Goal: Task Accomplishment & Management: Use online tool/utility

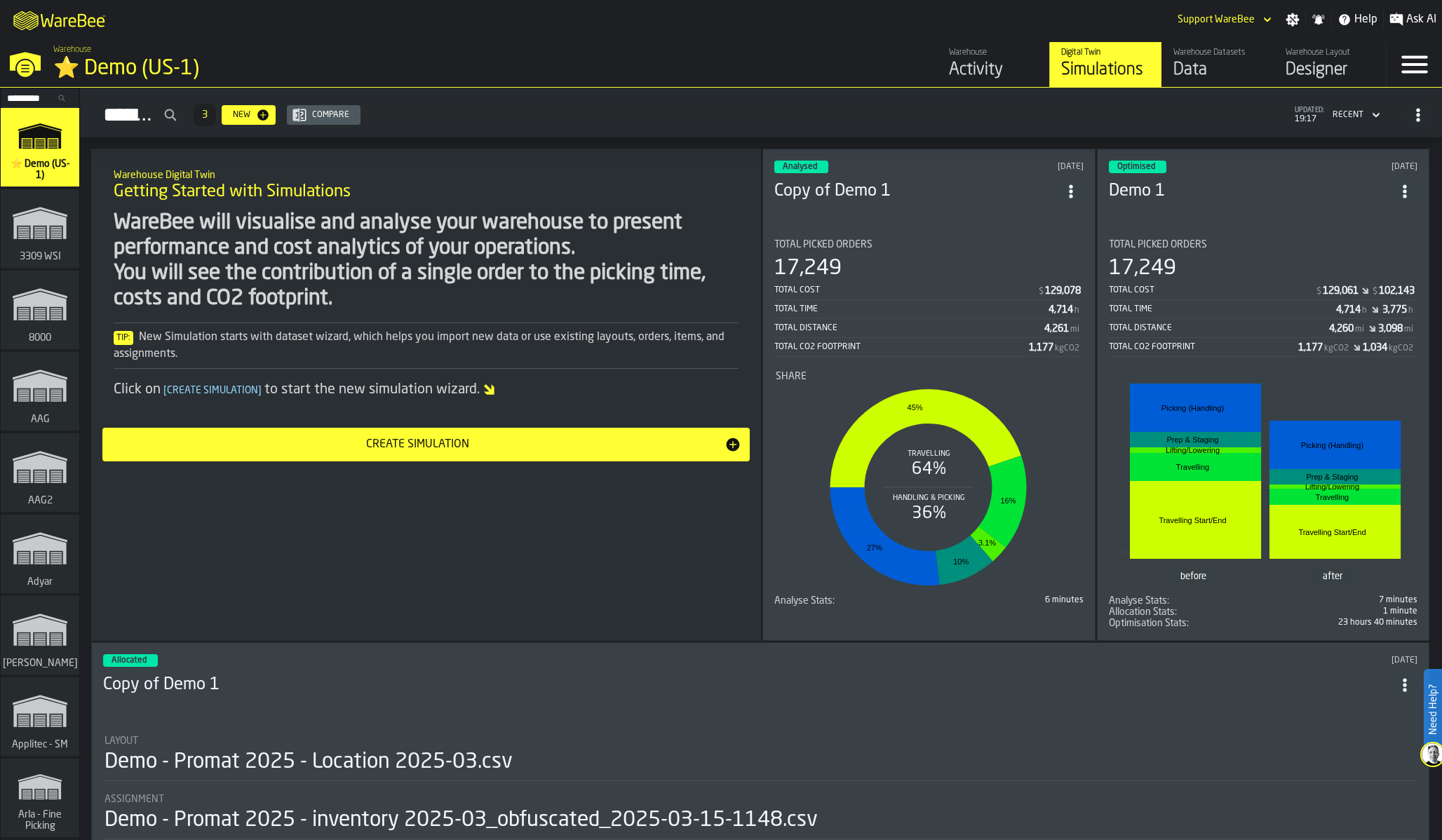
click at [42, 94] on input "Search..." at bounding box center [40, 98] width 73 height 15
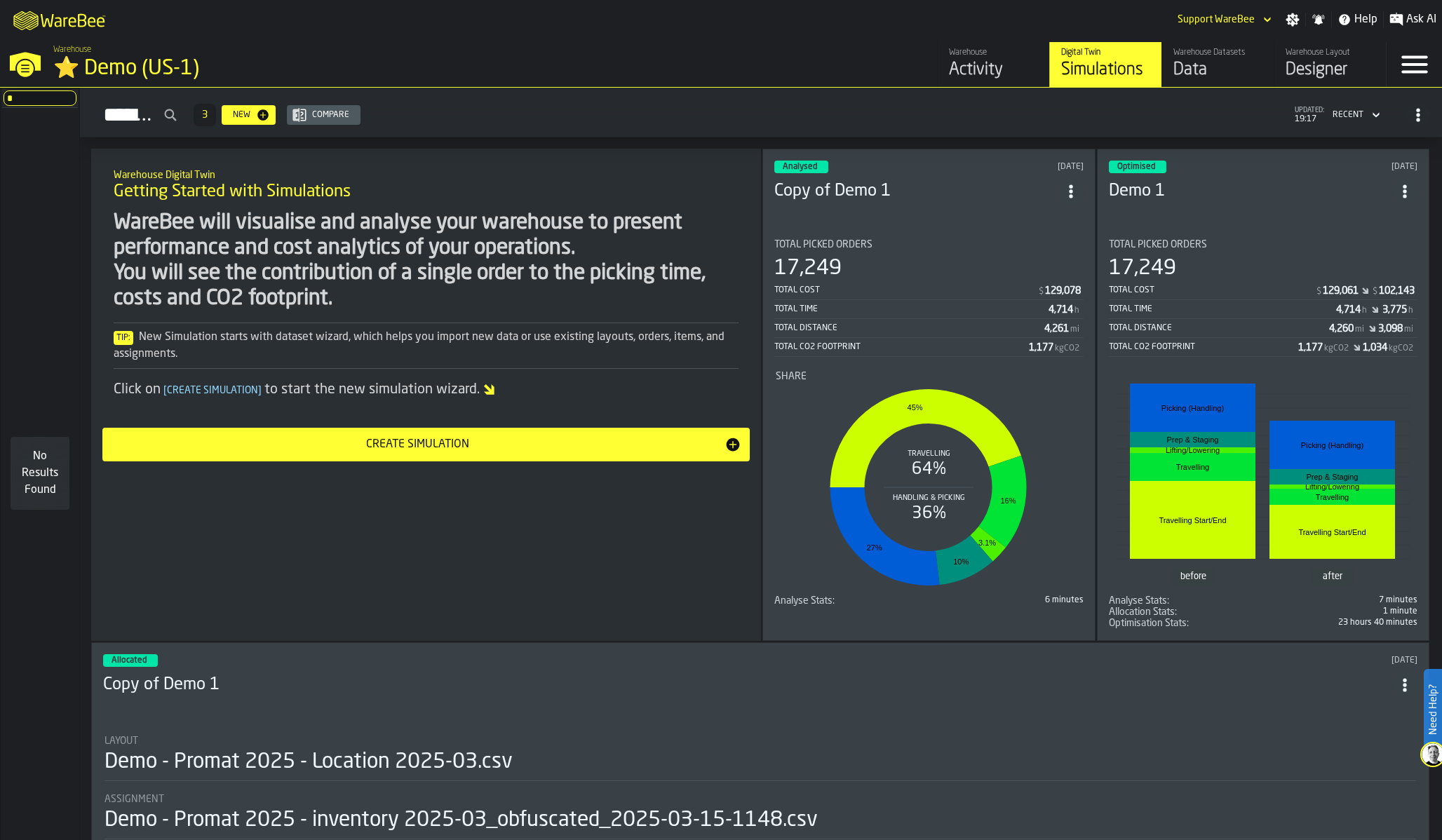
type input "*"
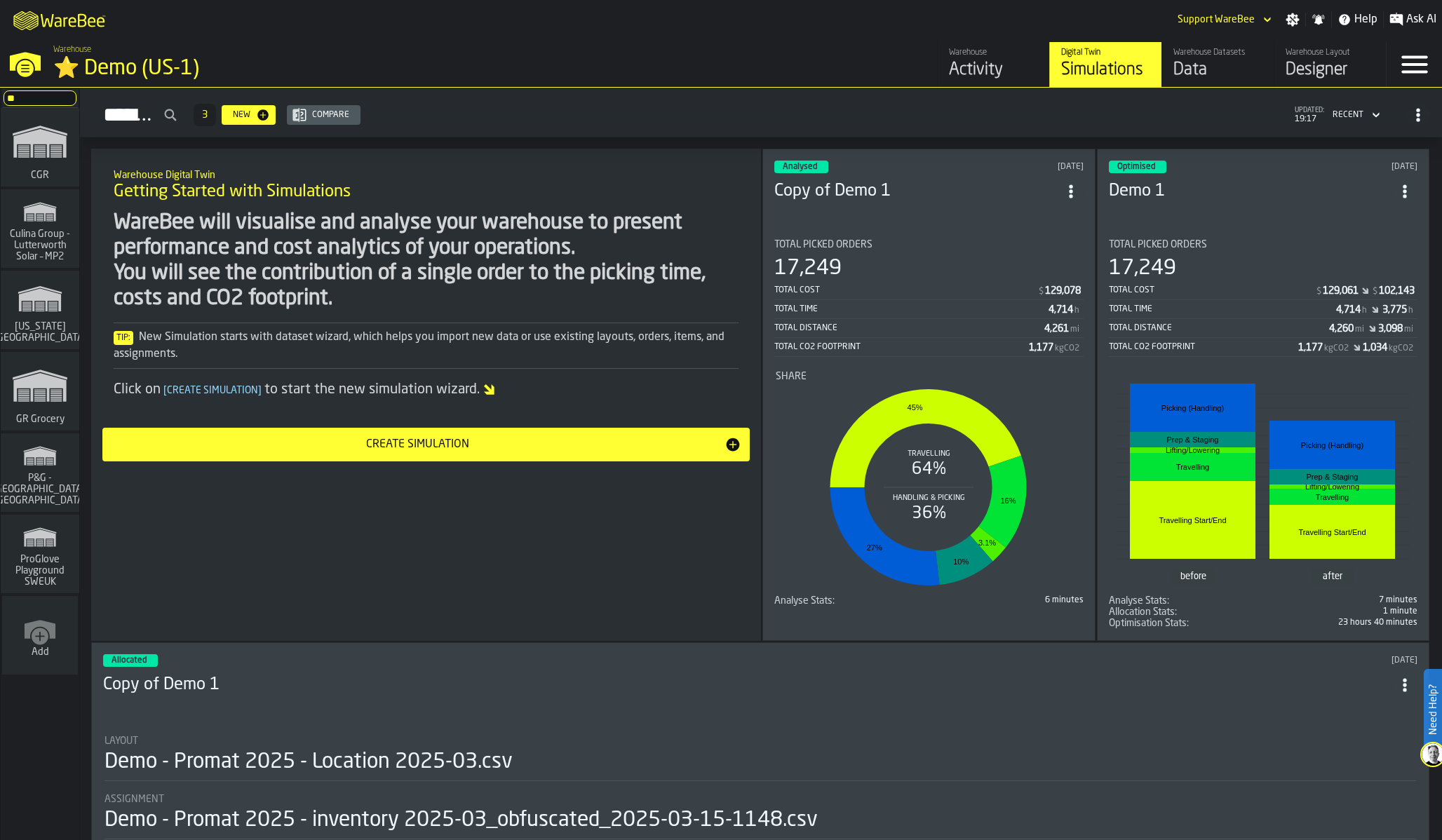
type input "**"
click at [40, 405] on icon "link-to-/wh/i/e451d98b-95f6-4604-91ff-c80219f9c36d/simulations" at bounding box center [40, 386] width 68 height 56
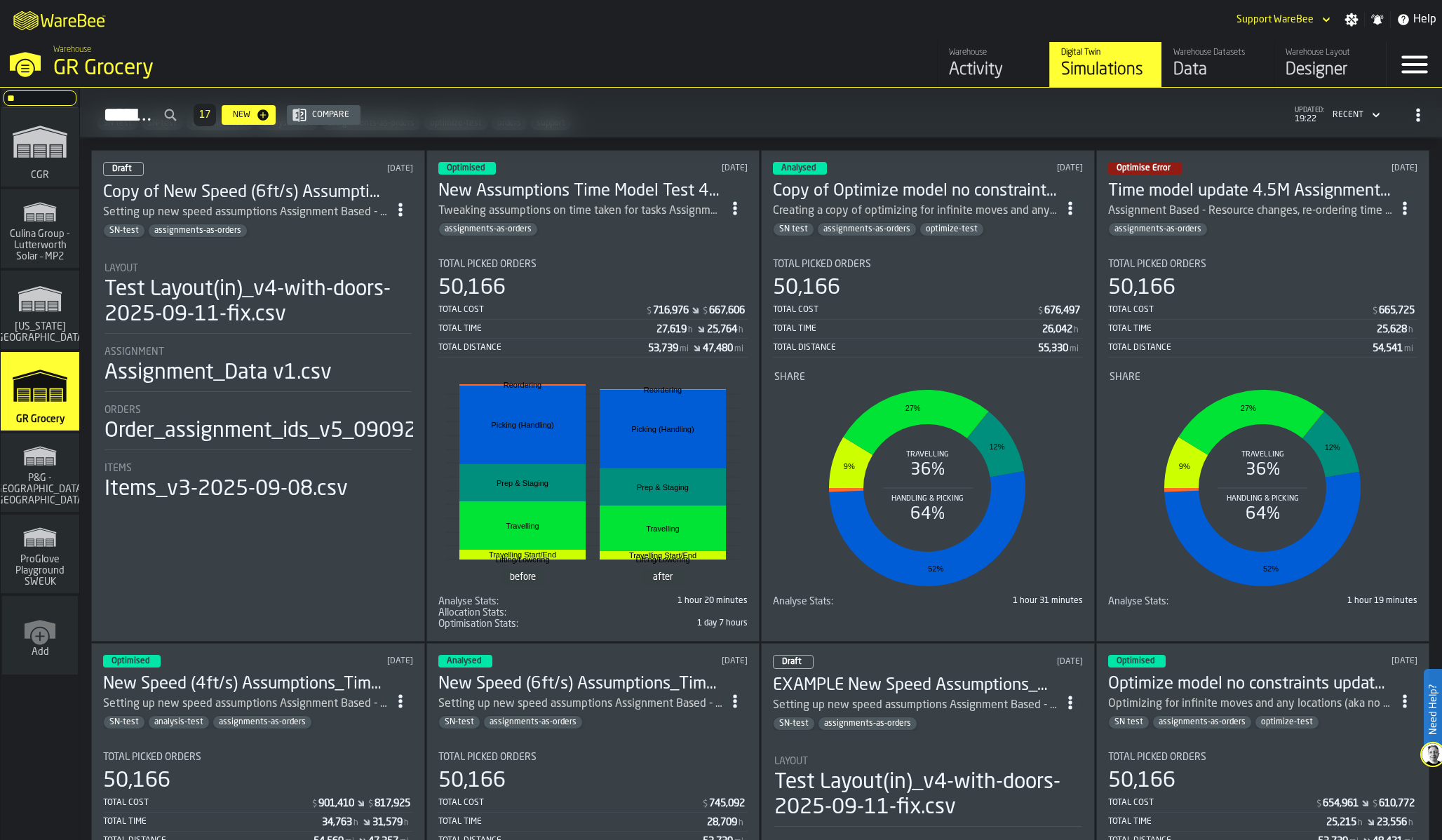
scroll to position [40, 0]
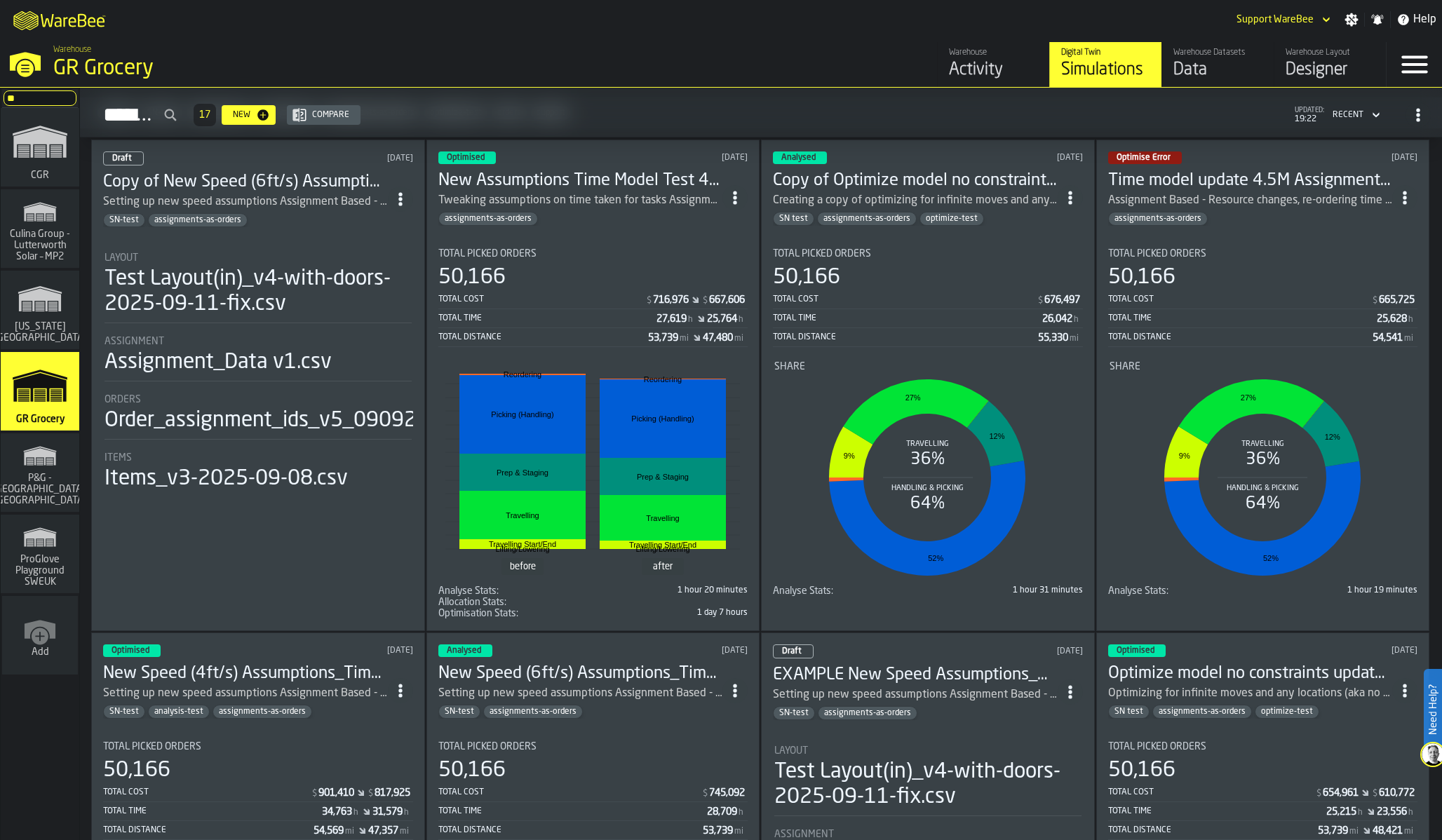
click at [833, 301] on div "Total Cost" at bounding box center [905, 299] width 264 height 9
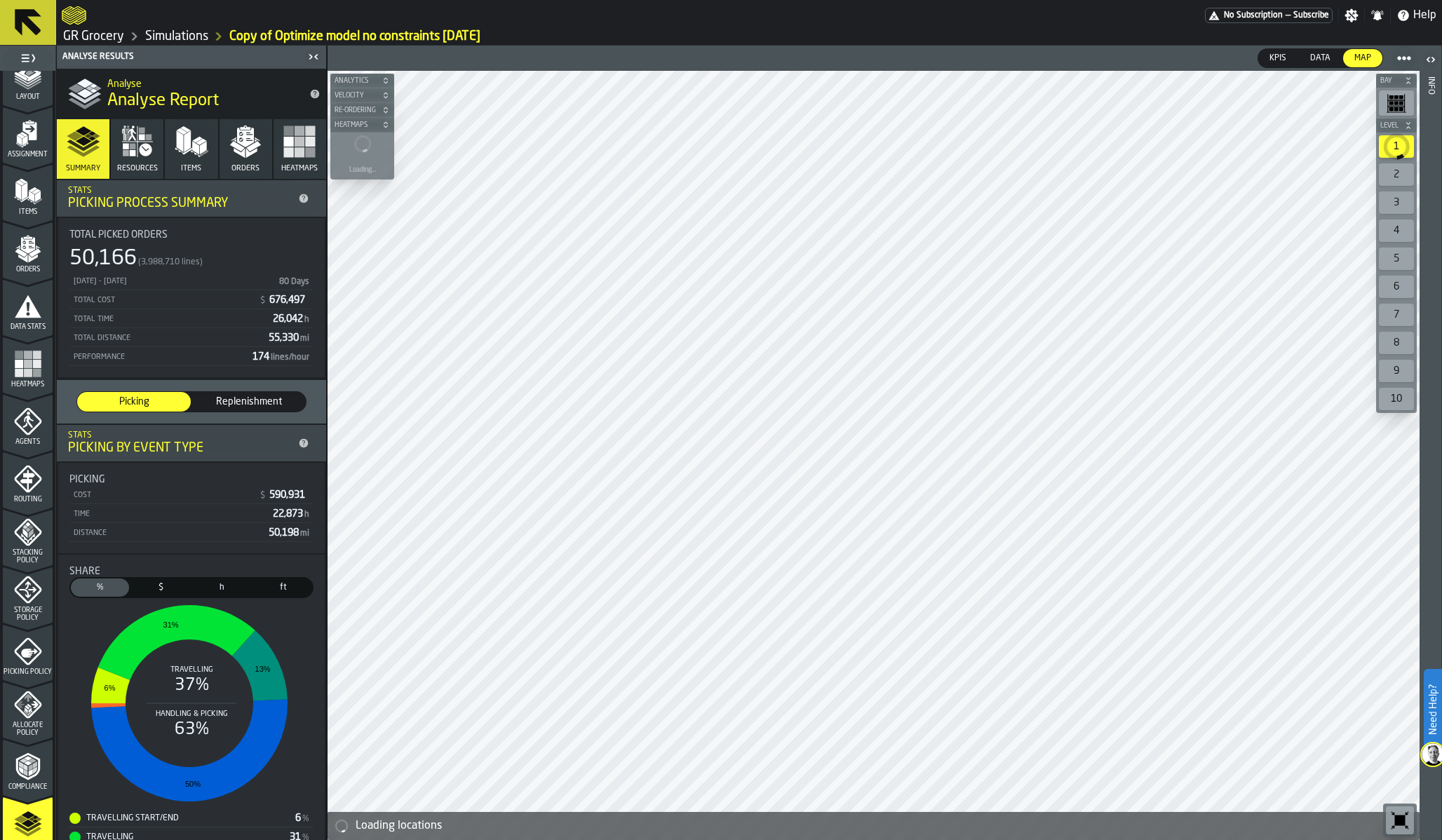
scroll to position [122, 0]
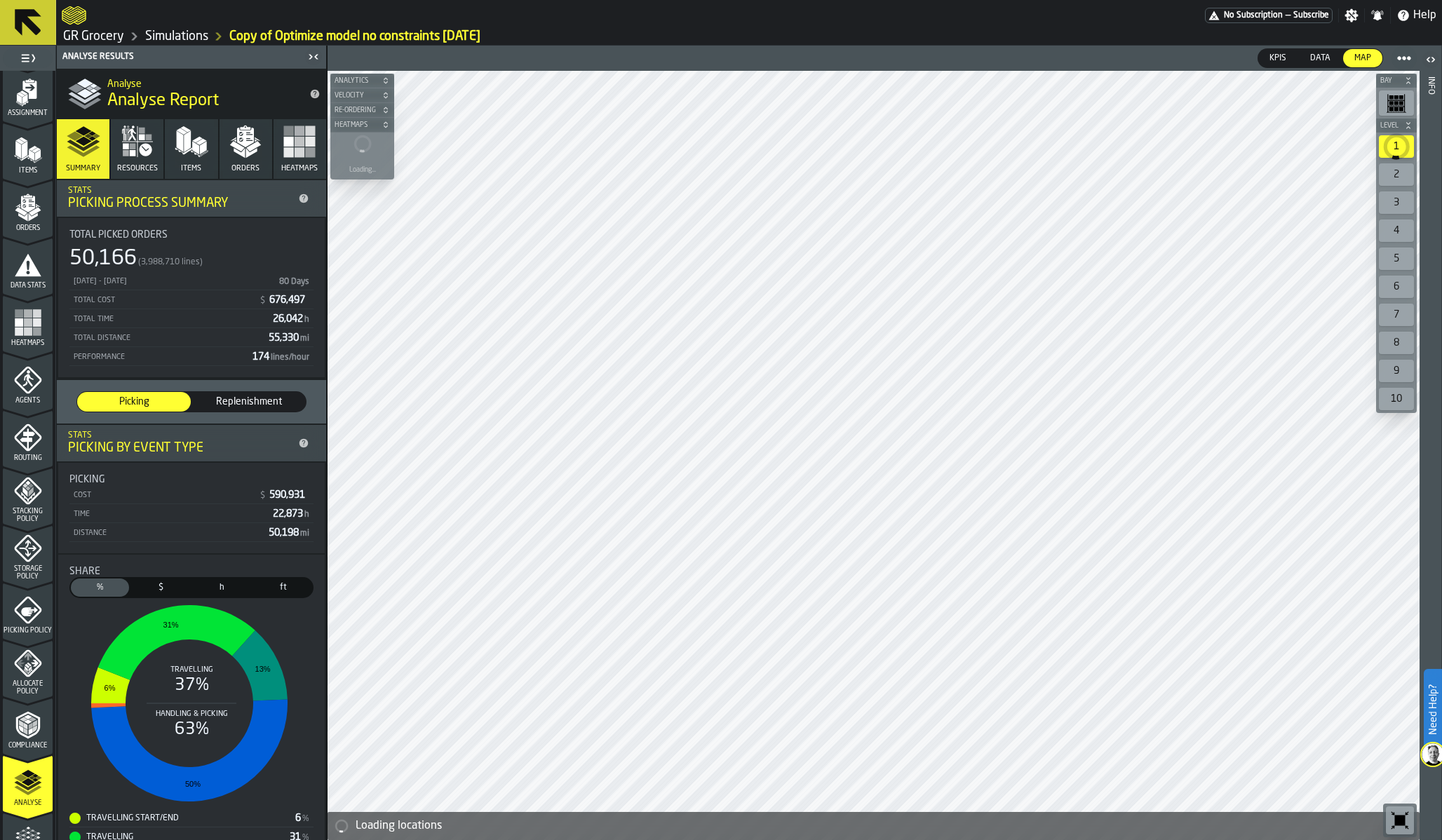
click at [23, 484] on polyline "menu Stacking Policy" at bounding box center [24, 485] width 5 height 5
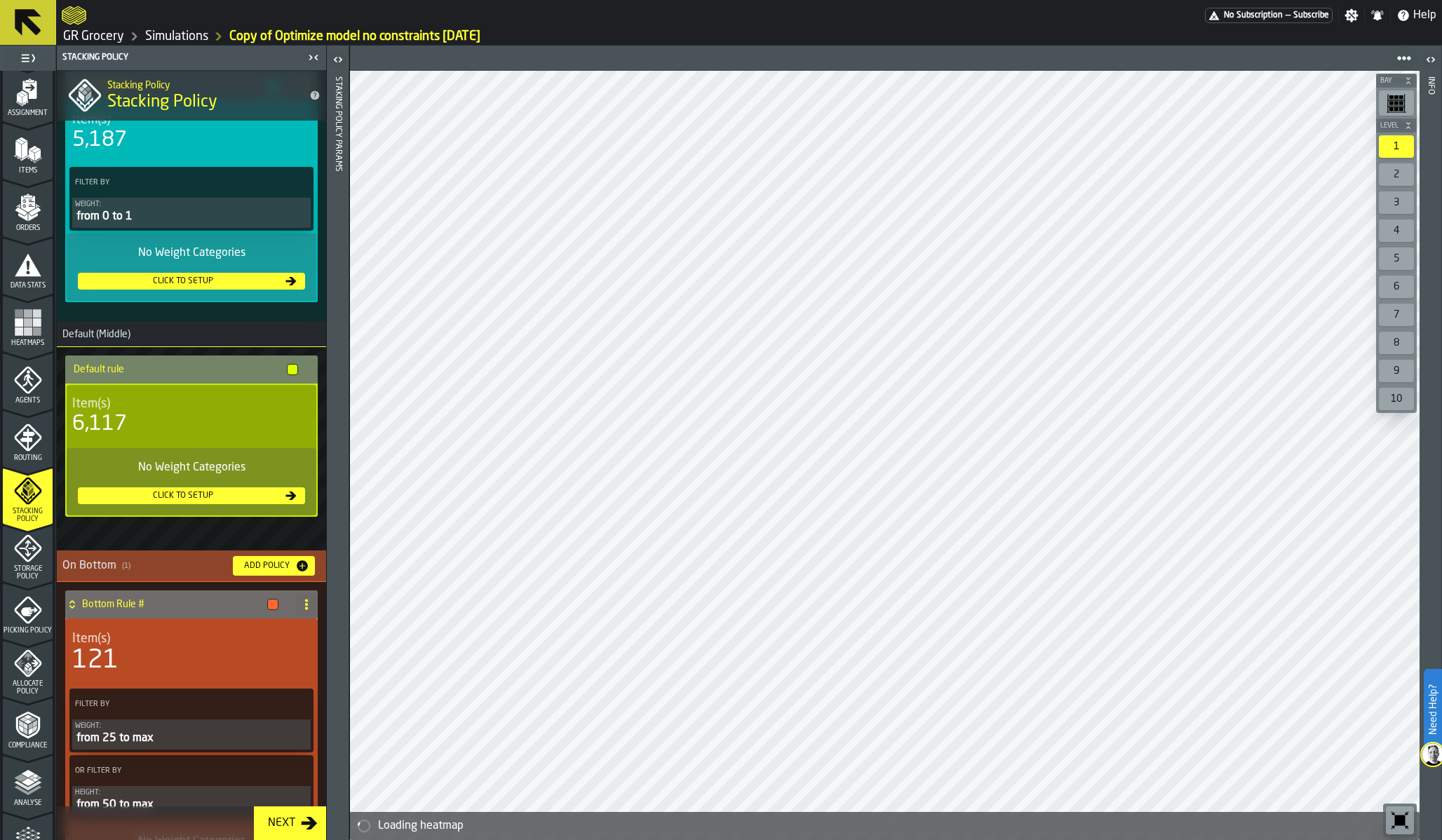
scroll to position [193, 0]
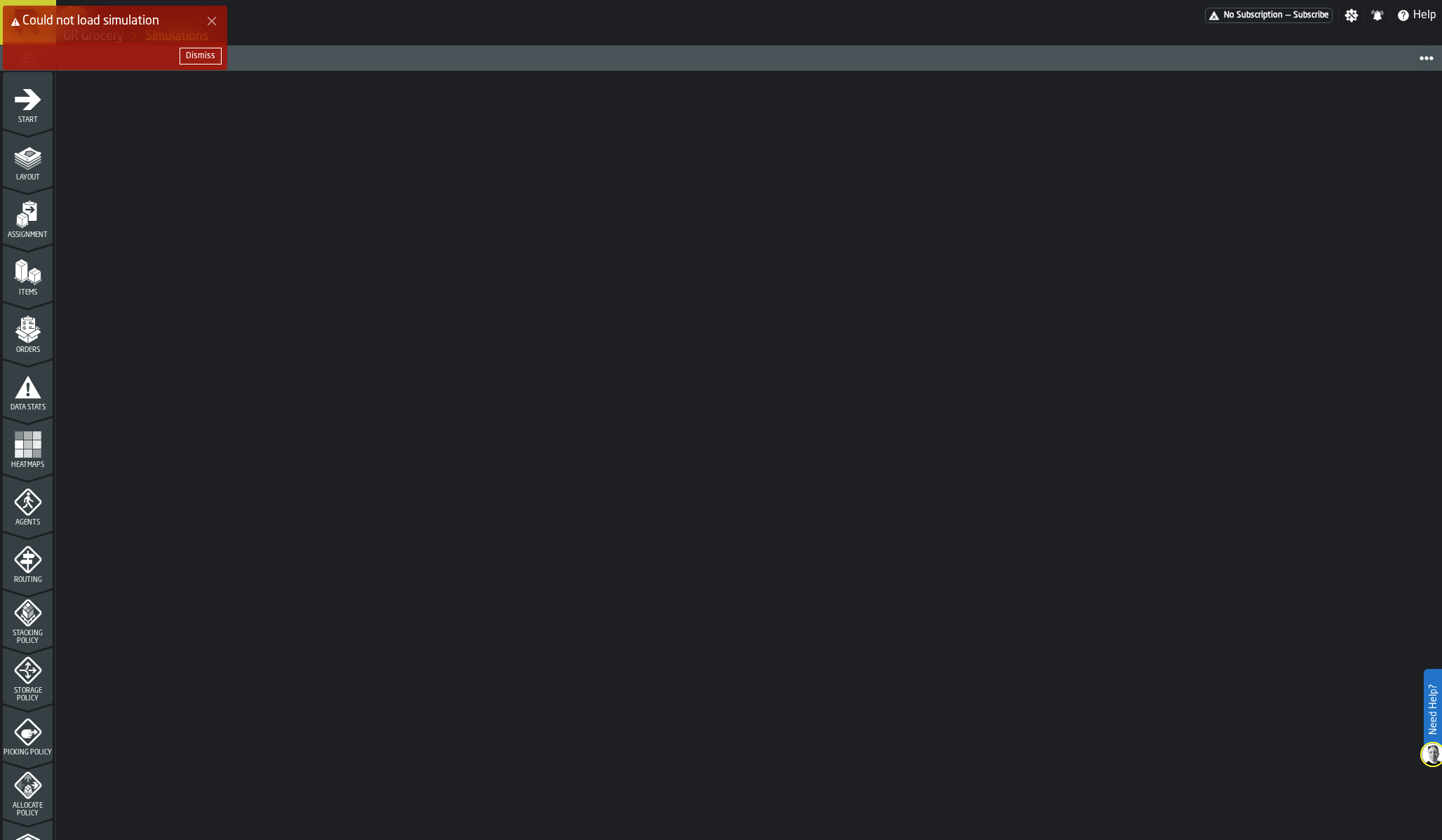
click at [187, 55] on div "Dismiss" at bounding box center [200, 56] width 29 height 9
click at [15, 113] on icon "menu Start" at bounding box center [28, 99] width 28 height 28
click at [18, 159] on polygon "menu Layout" at bounding box center [27, 160] width 27 height 8
click at [635, 197] on div at bounding box center [750, 455] width 1386 height 770
click at [105, 33] on link "GR Grocery" at bounding box center [93, 37] width 61 height 15
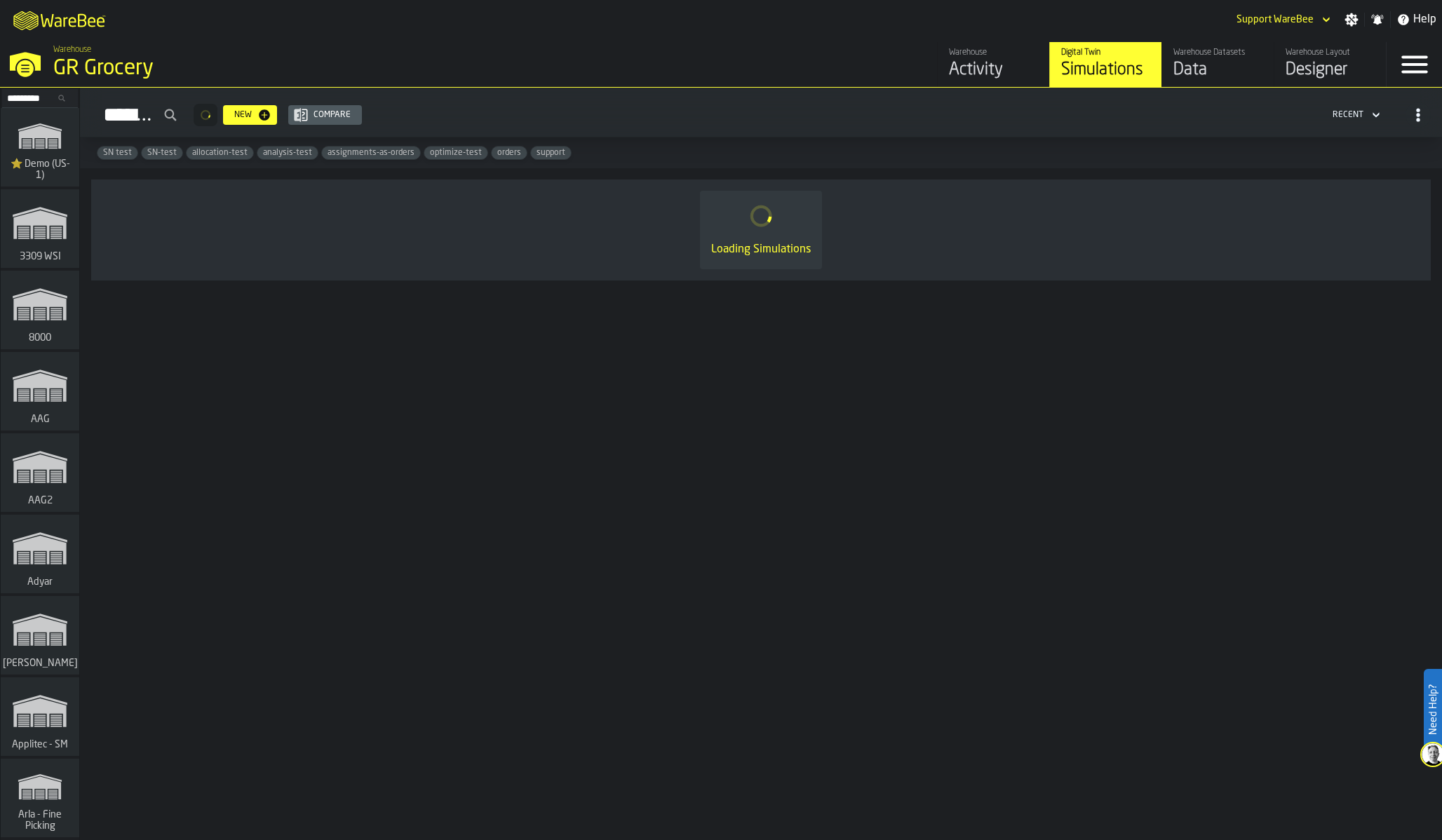
click at [182, 126] on input "Simulations" at bounding box center [136, 115] width 91 height 32
paste input "**********"
type input "**********"
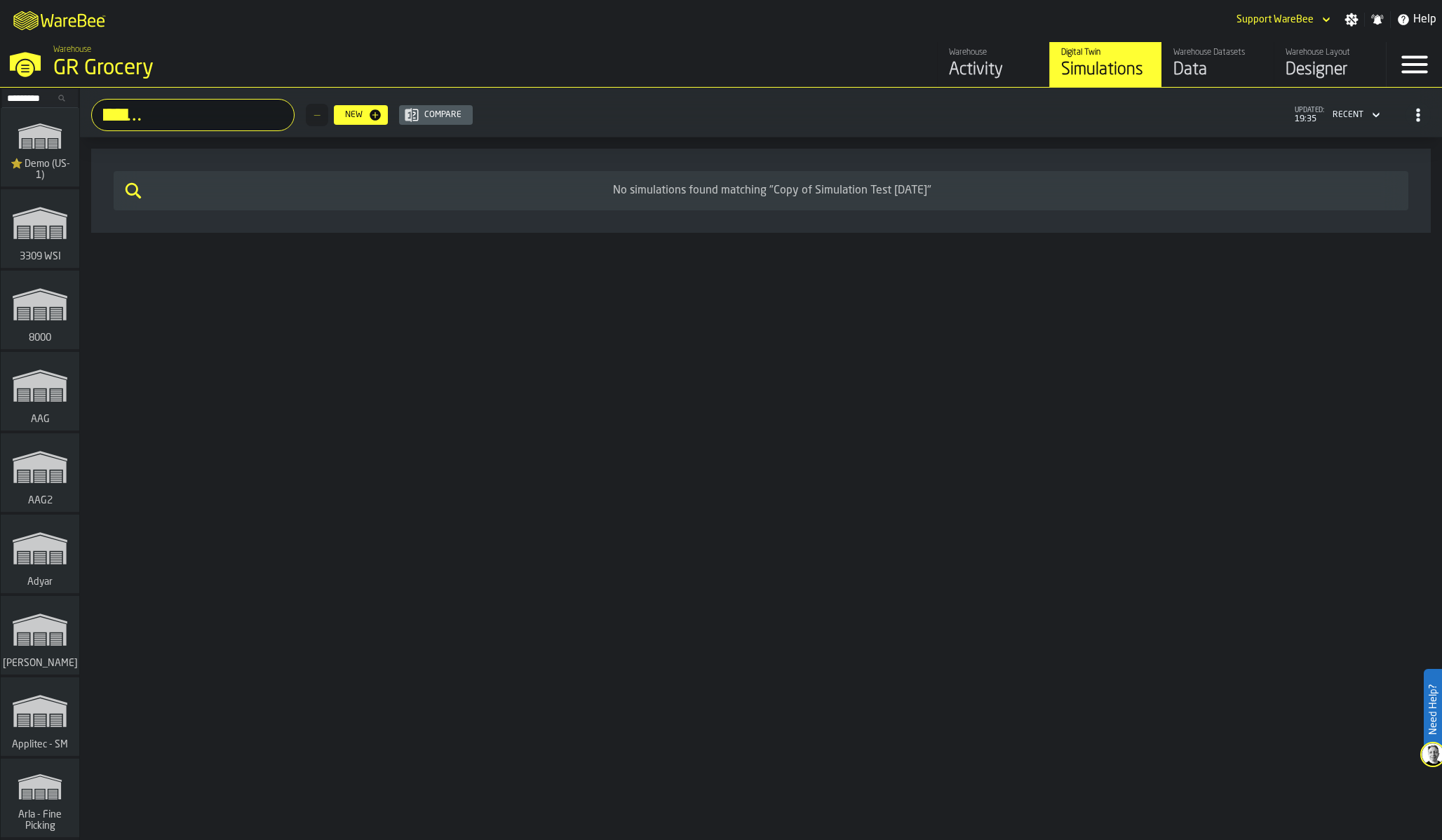
click at [196, 120] on input "**********" at bounding box center [192, 115] width 204 height 32
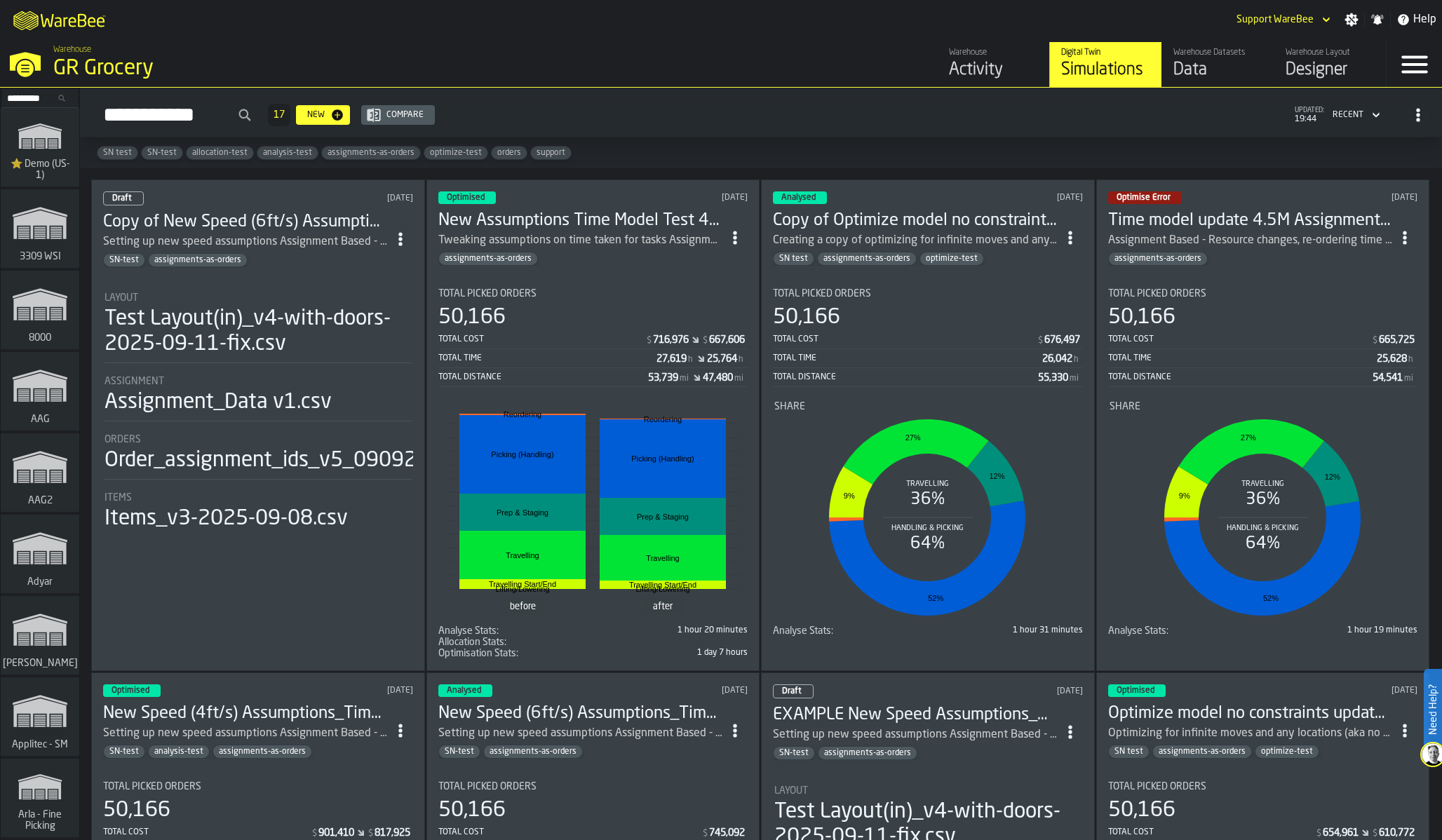
click at [507, 108] on div "Simulations 17 New Compare updated: 19:44 Recent" at bounding box center [760, 115] width 1340 height 32
click at [810, 537] on rect "stat-Share" at bounding box center [928, 517] width 306 height 210
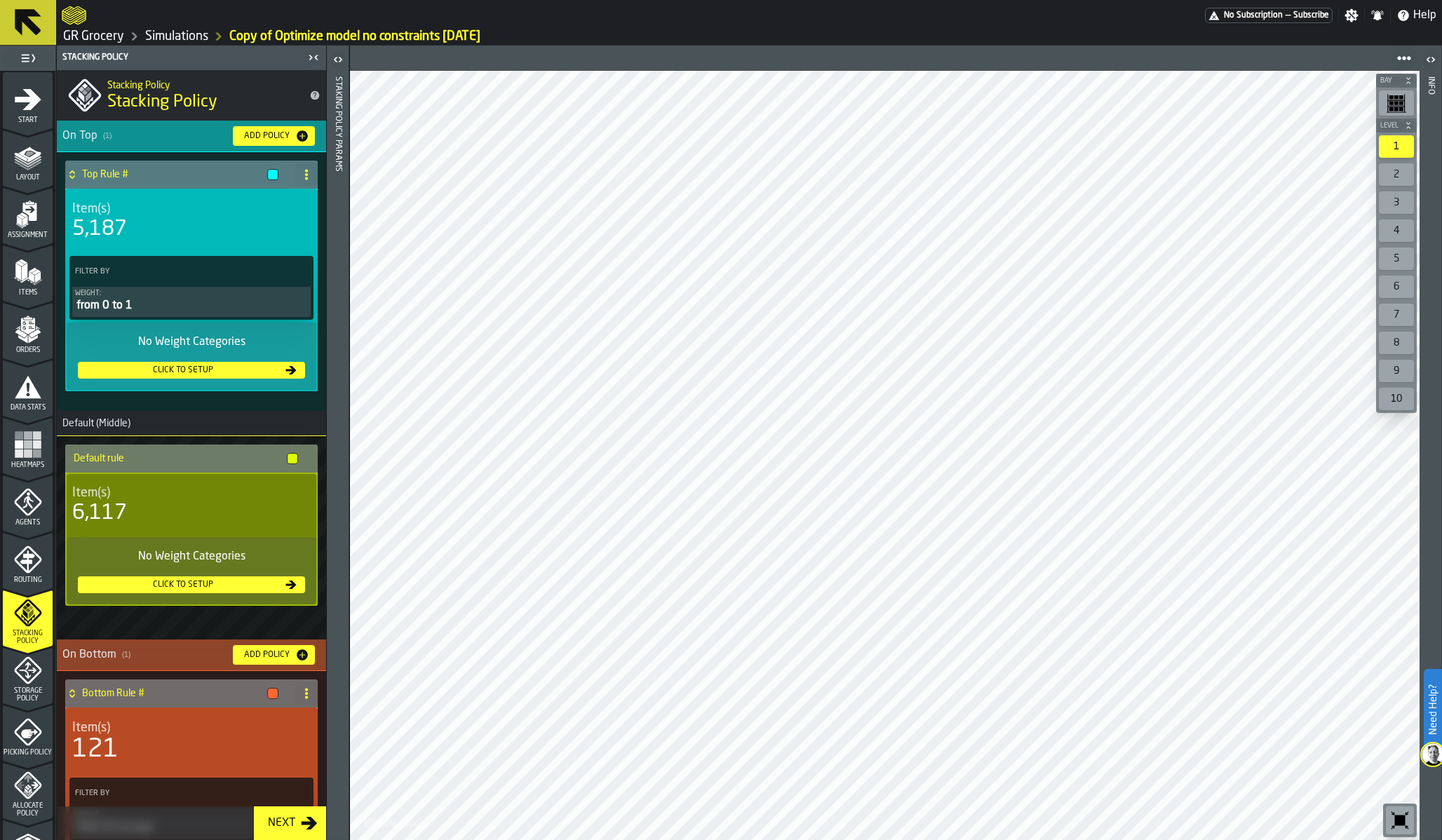
click at [637, 58] on header at bounding box center [885, 58] width 1070 height 25
